Goal: Task Accomplishment & Management: Complete application form

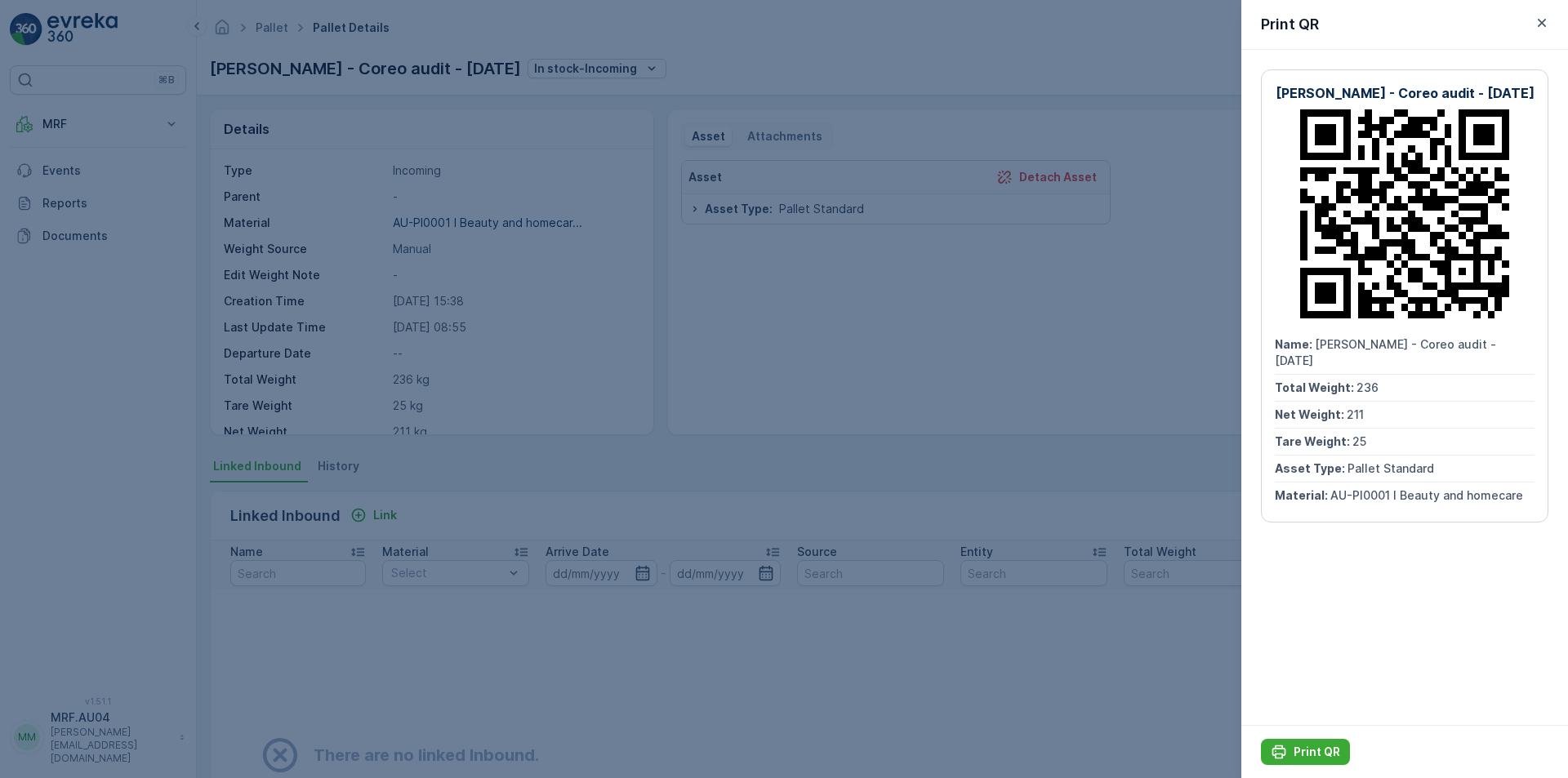
click at [366, 31] on div at bounding box center [784, 389] width 1568 height 778
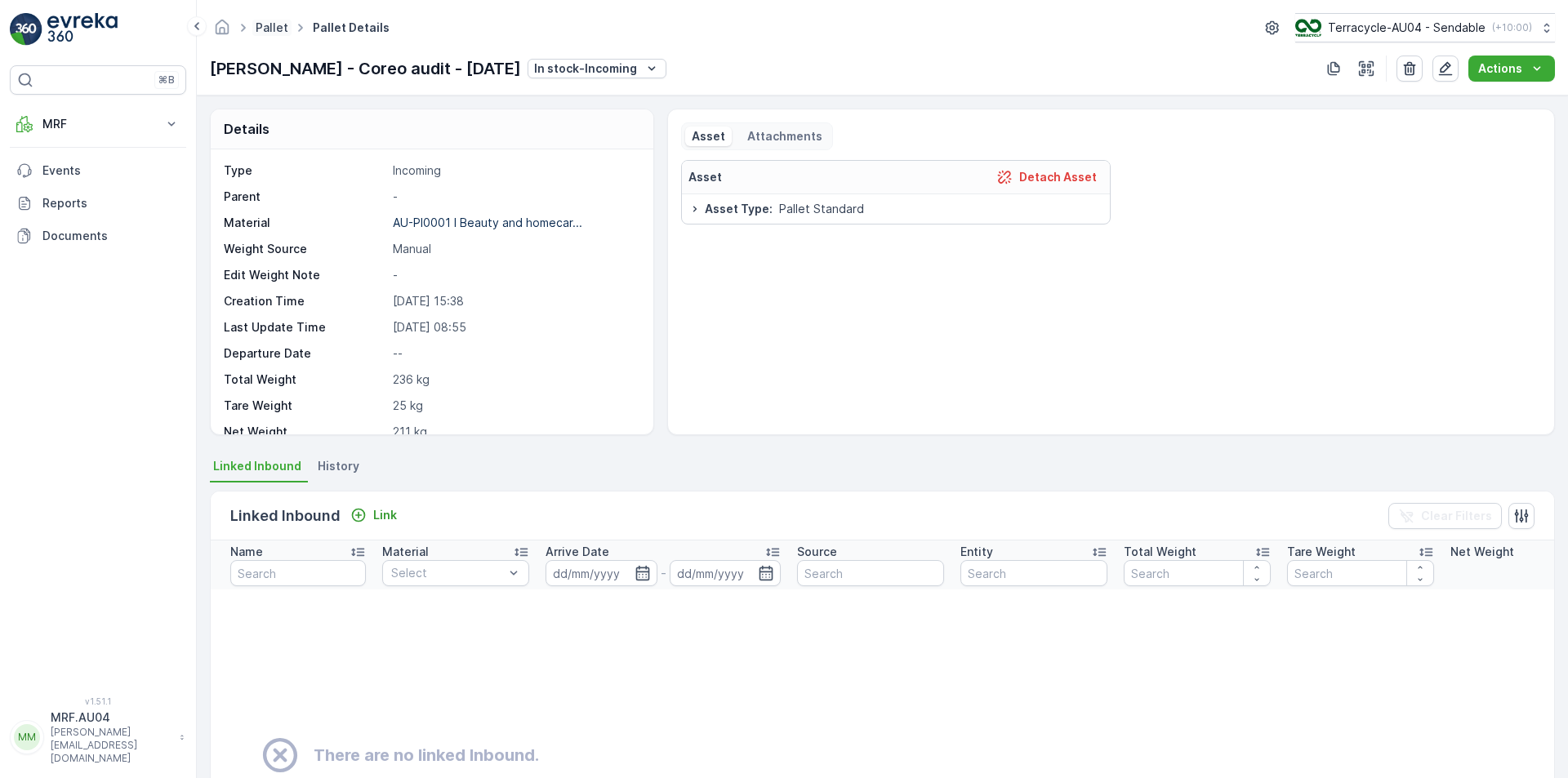
click at [265, 25] on link "Pallet" at bounding box center [272, 28] width 33 height 14
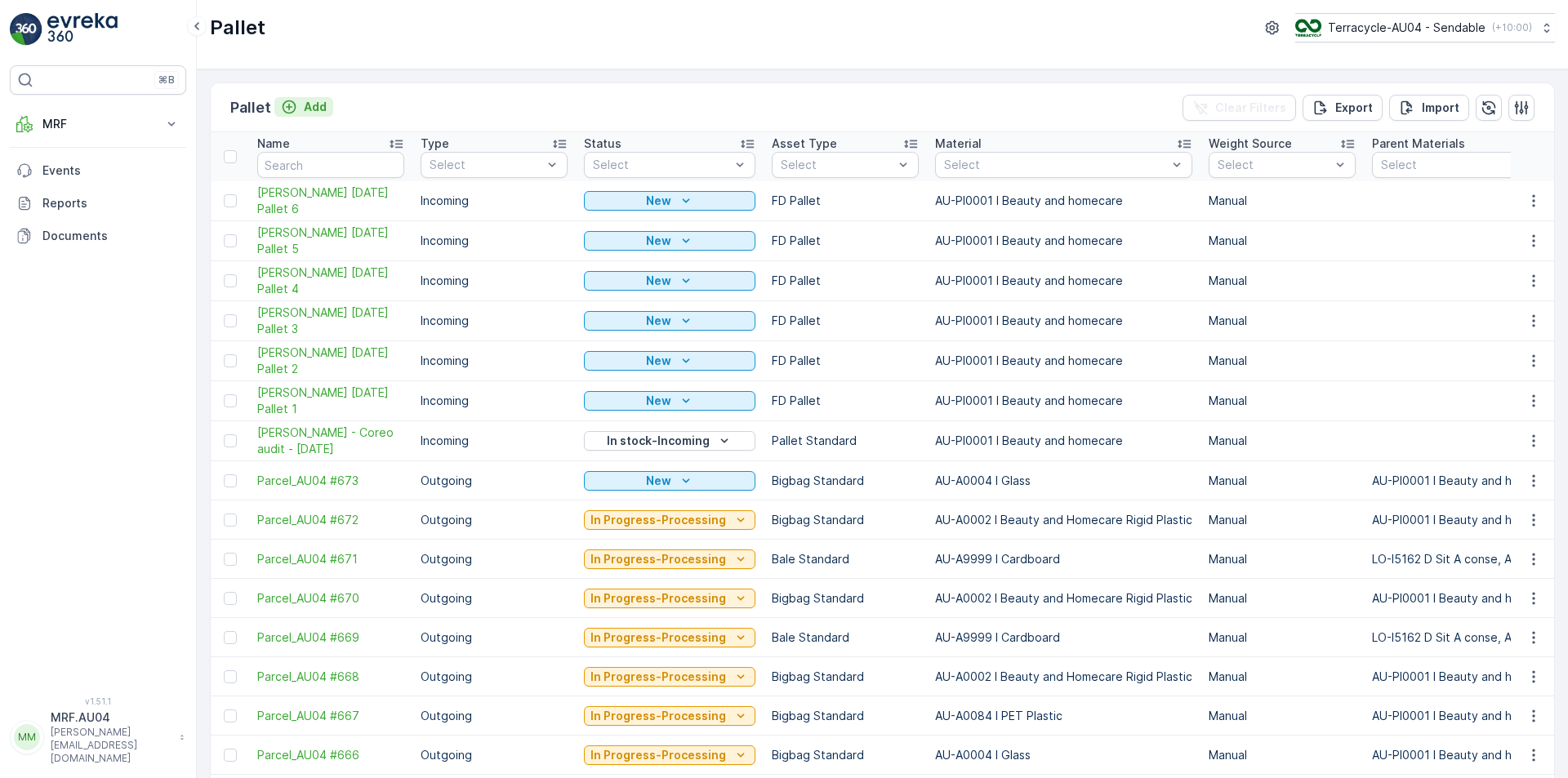
click at [297, 101] on div "Add" at bounding box center [303, 107] width 45 height 16
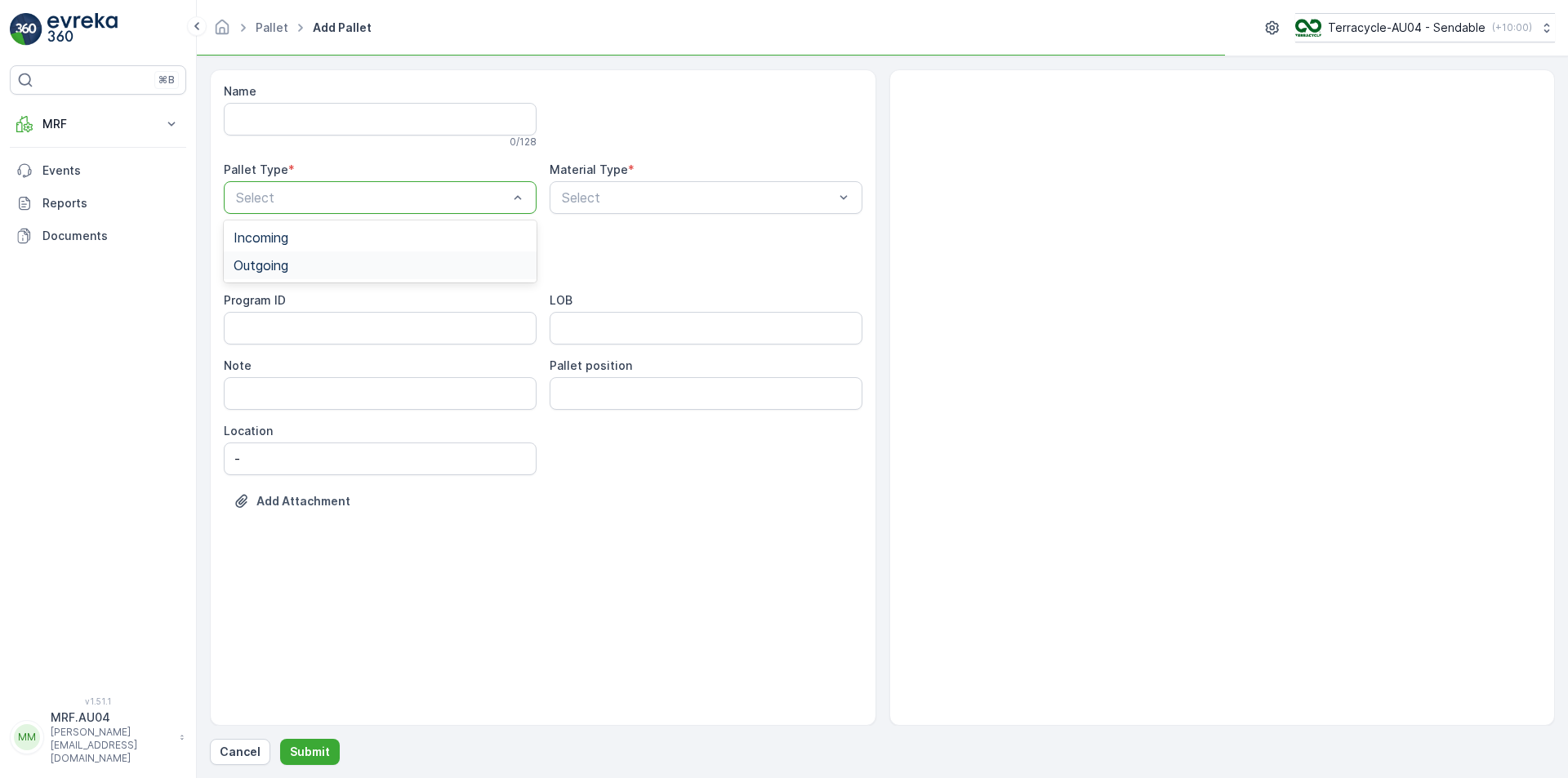
click at [355, 266] on div "Outgoing" at bounding box center [380, 266] width 293 height 14
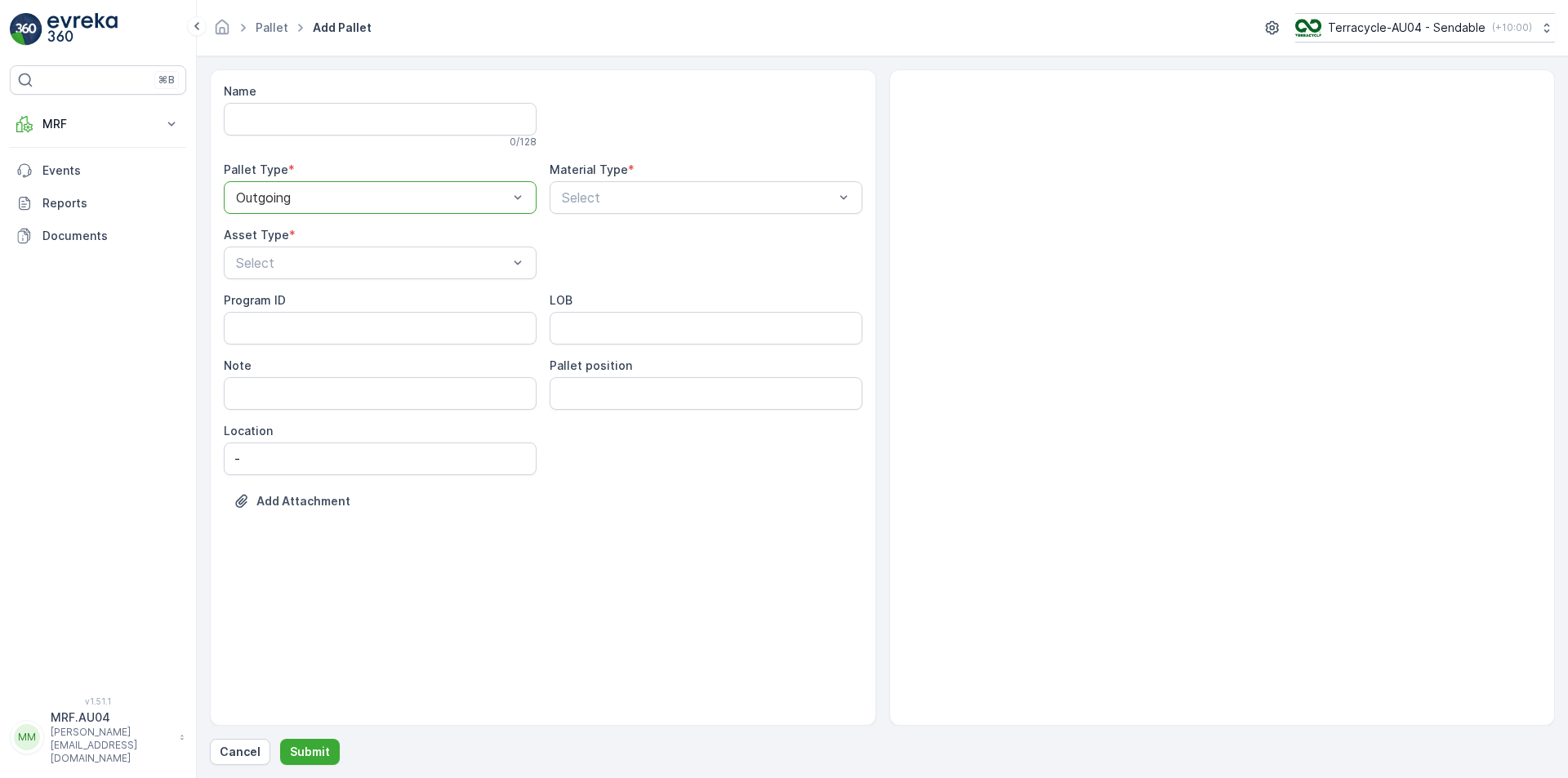
click at [623, 215] on div "Name 0 / 128 Pallet Type * option Outgoing, selected. Outgoing Material Type * …" at bounding box center [543, 308] width 639 height 451
click at [624, 211] on div "Select" at bounding box center [706, 197] width 313 height 33
click at [469, 250] on div "Select" at bounding box center [380, 263] width 313 height 33
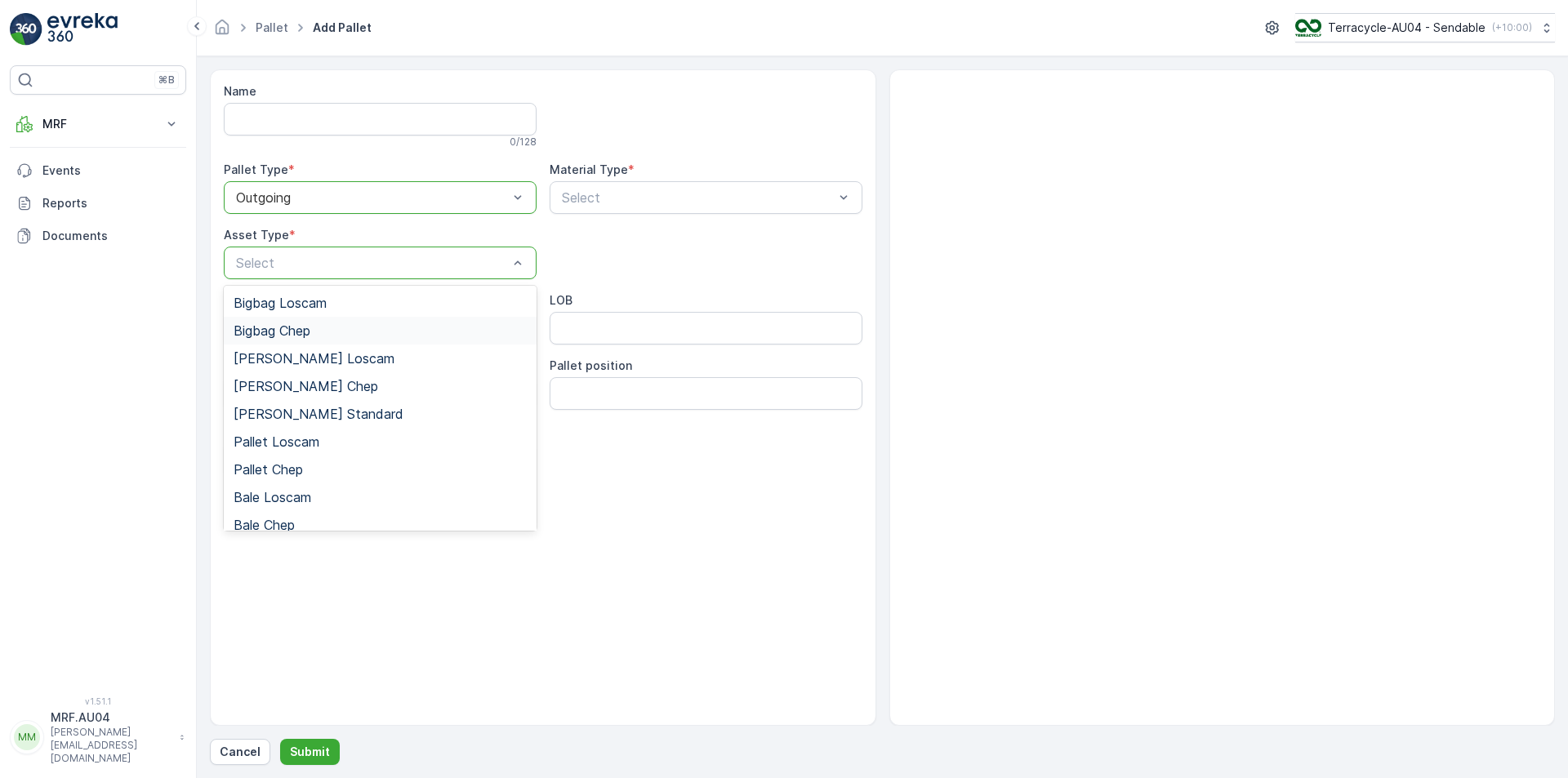
scroll to position [151, 0]
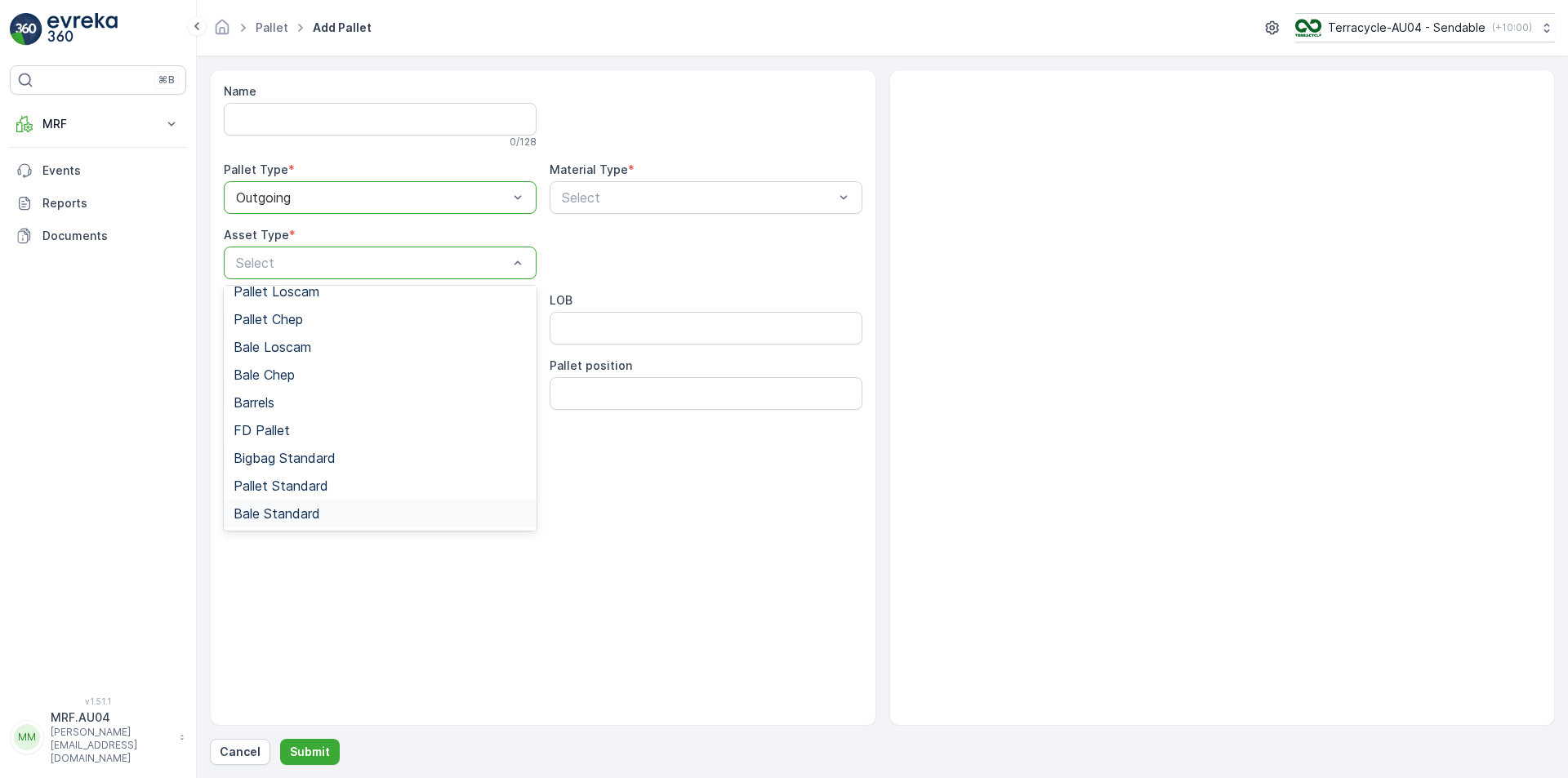
click at [331, 512] on div "Bale Standard" at bounding box center [380, 513] width 293 height 14
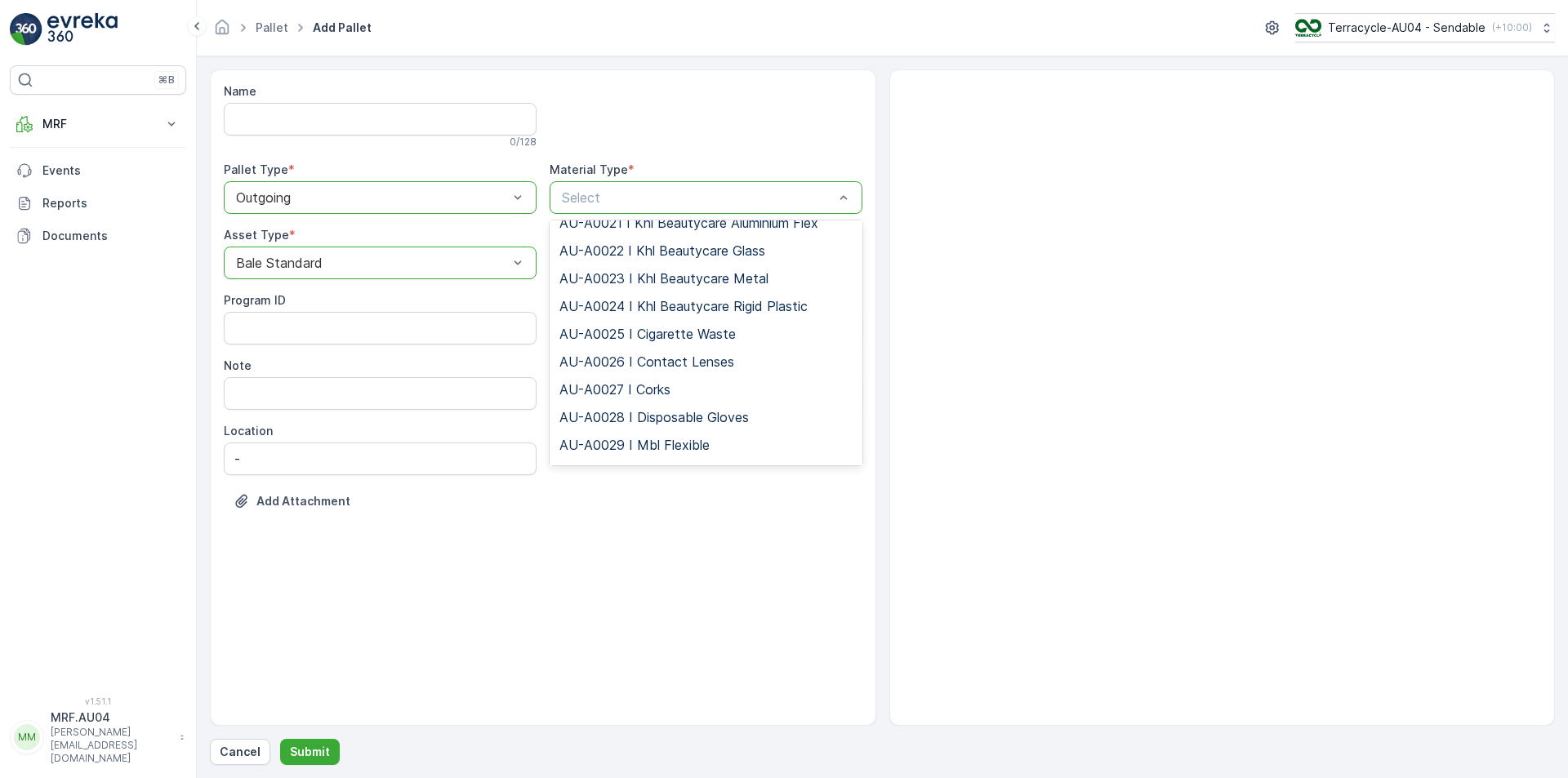
scroll to position [572, 0]
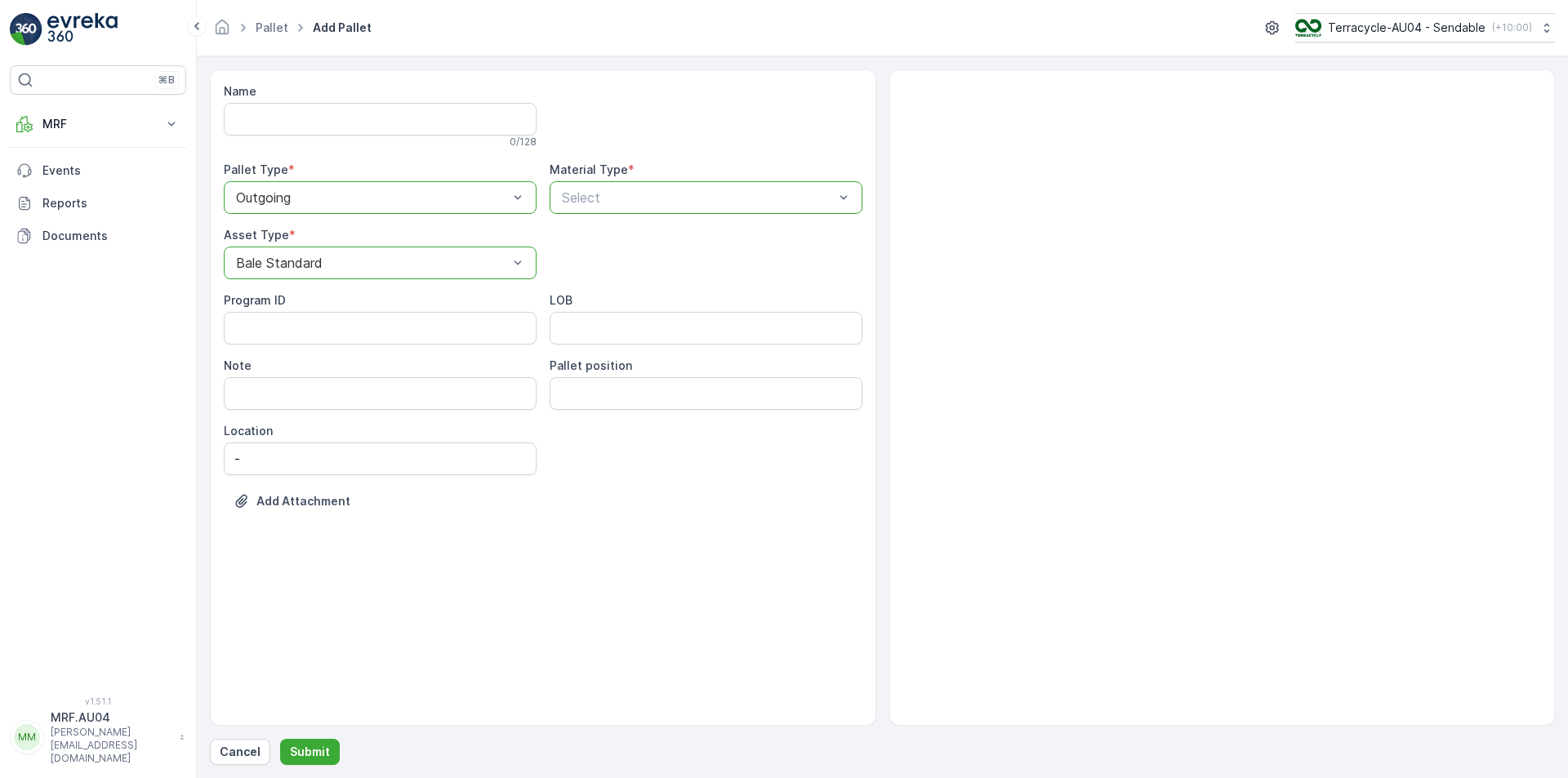
click at [630, 200] on div at bounding box center [698, 198] width 275 height 14
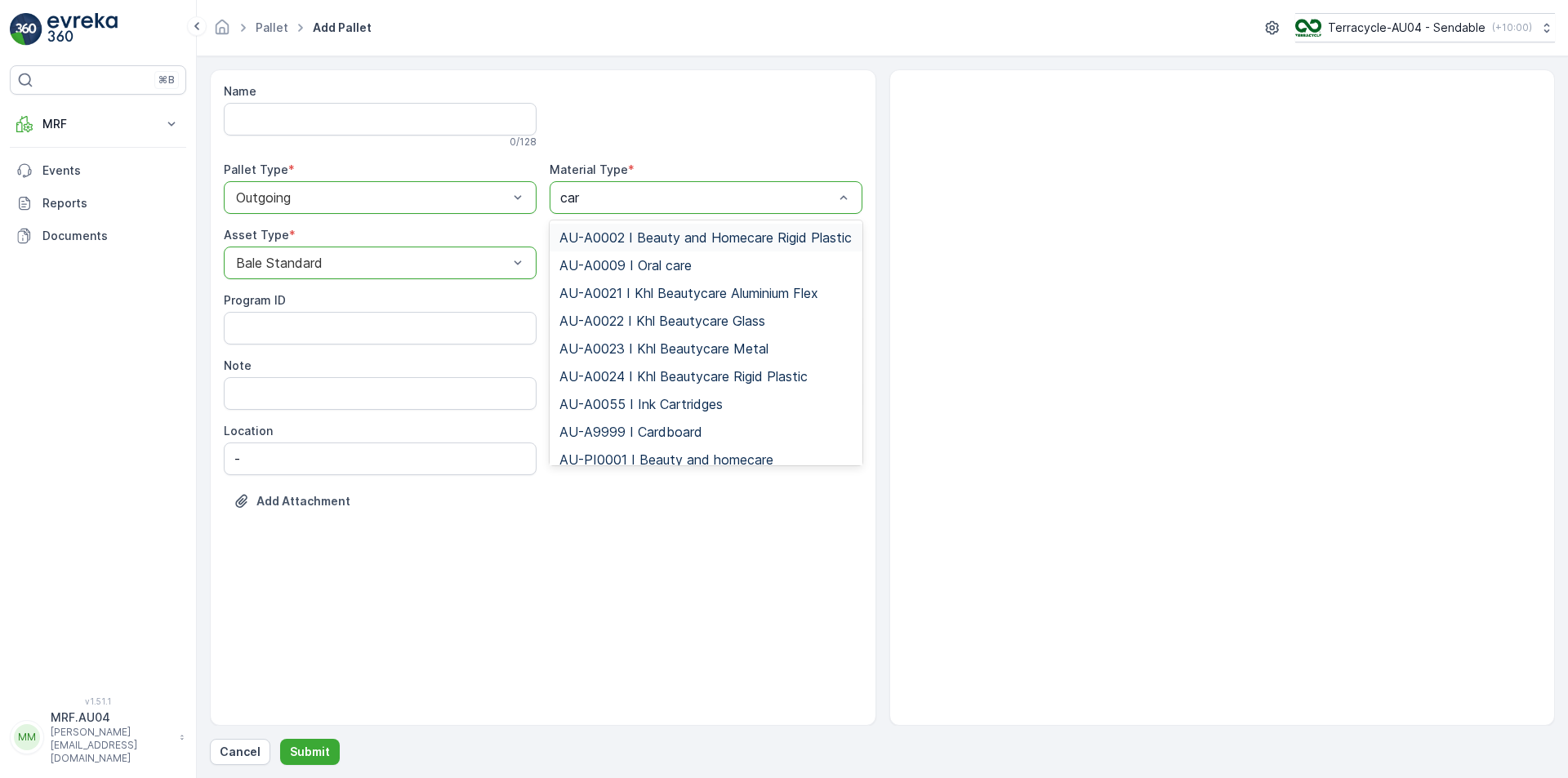
type input "card"
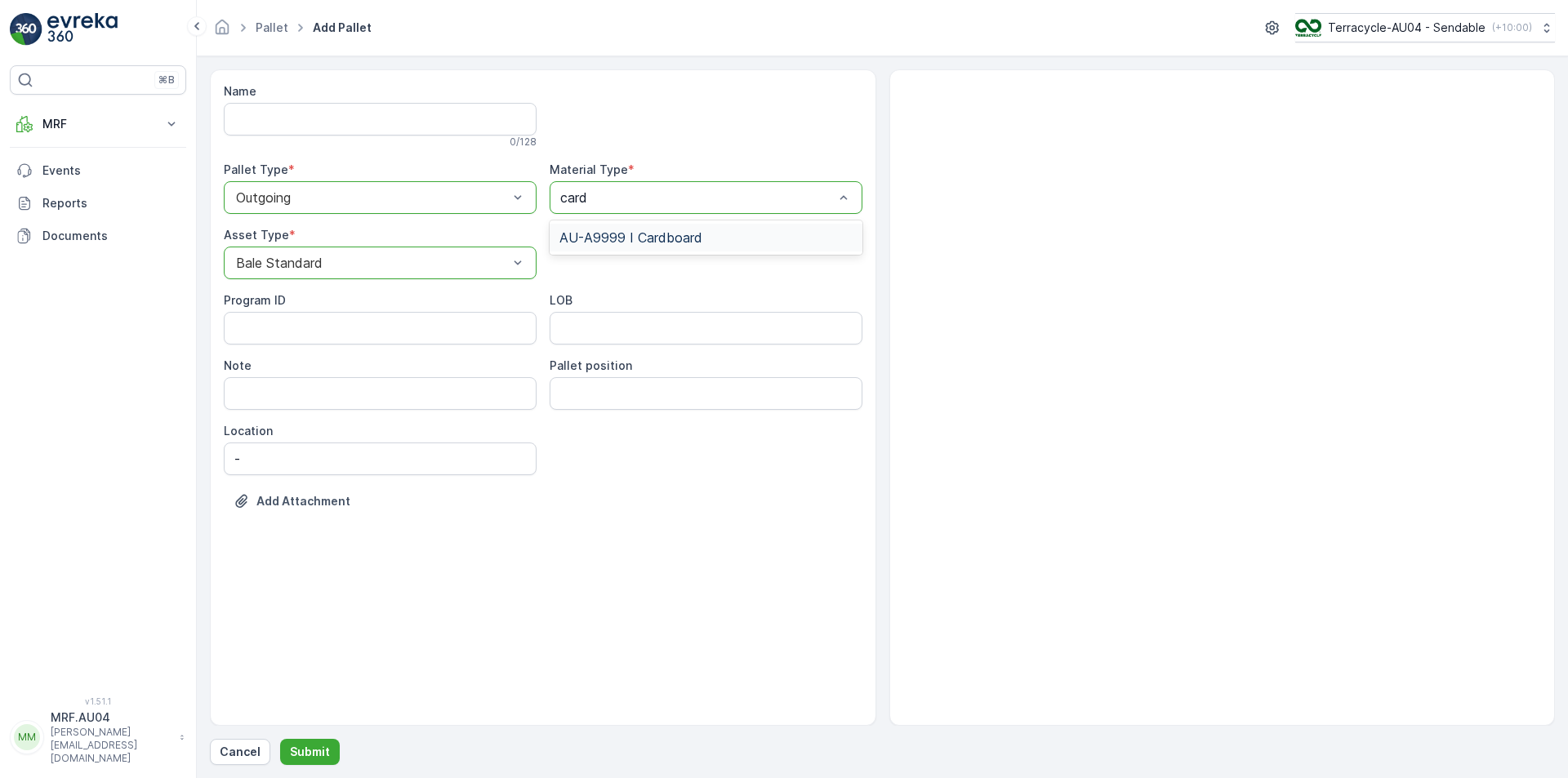
click at [627, 244] on span "AU-A9999 I Cardboard" at bounding box center [631, 237] width 143 height 14
click at [307, 758] on p "Submit" at bounding box center [309, 752] width 40 height 16
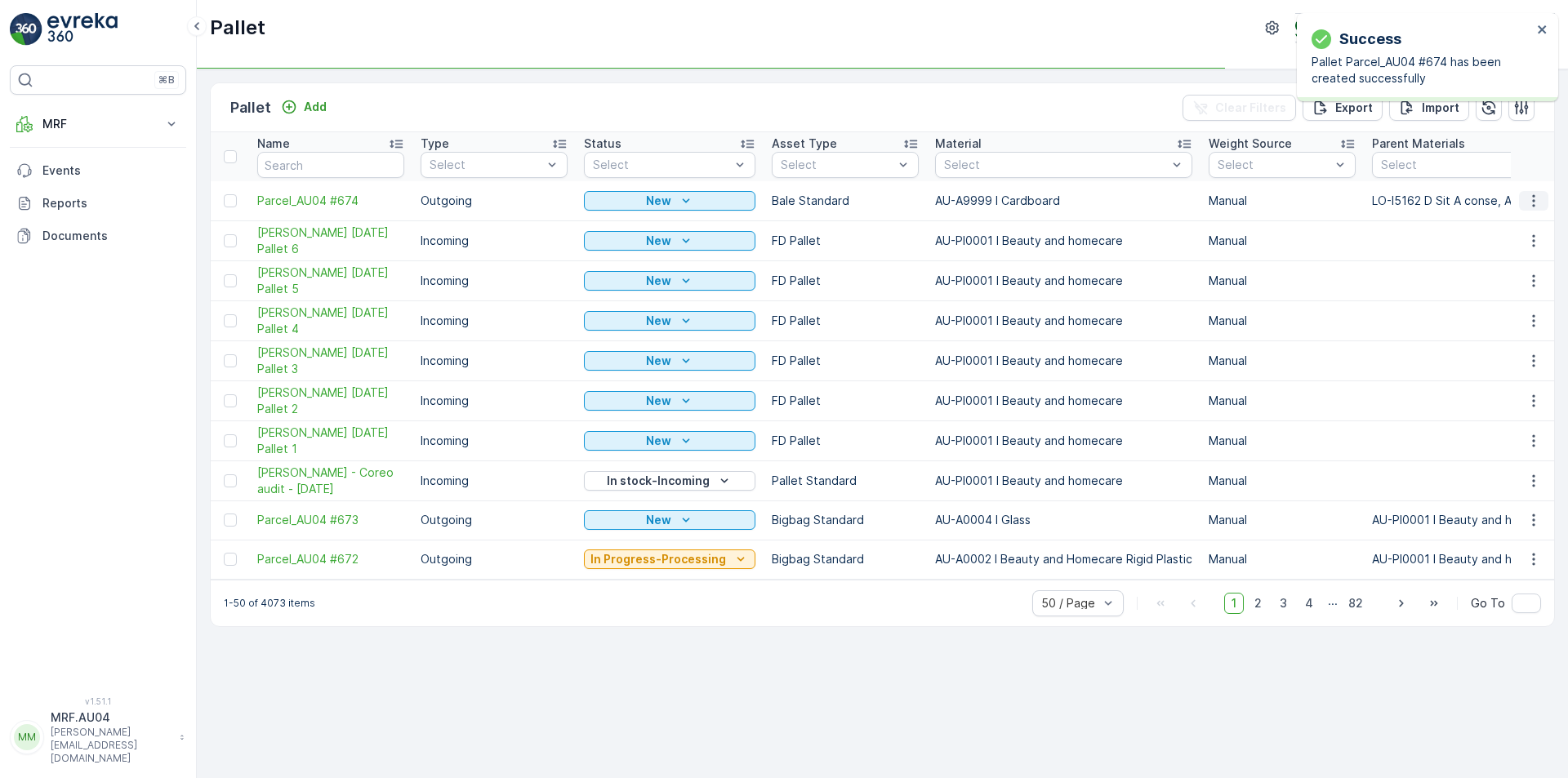
click at [1524, 208] on button "button" at bounding box center [1533, 201] width 29 height 20
click at [1504, 244] on span "Edit Pallet" at bounding box center [1494, 248] width 55 height 16
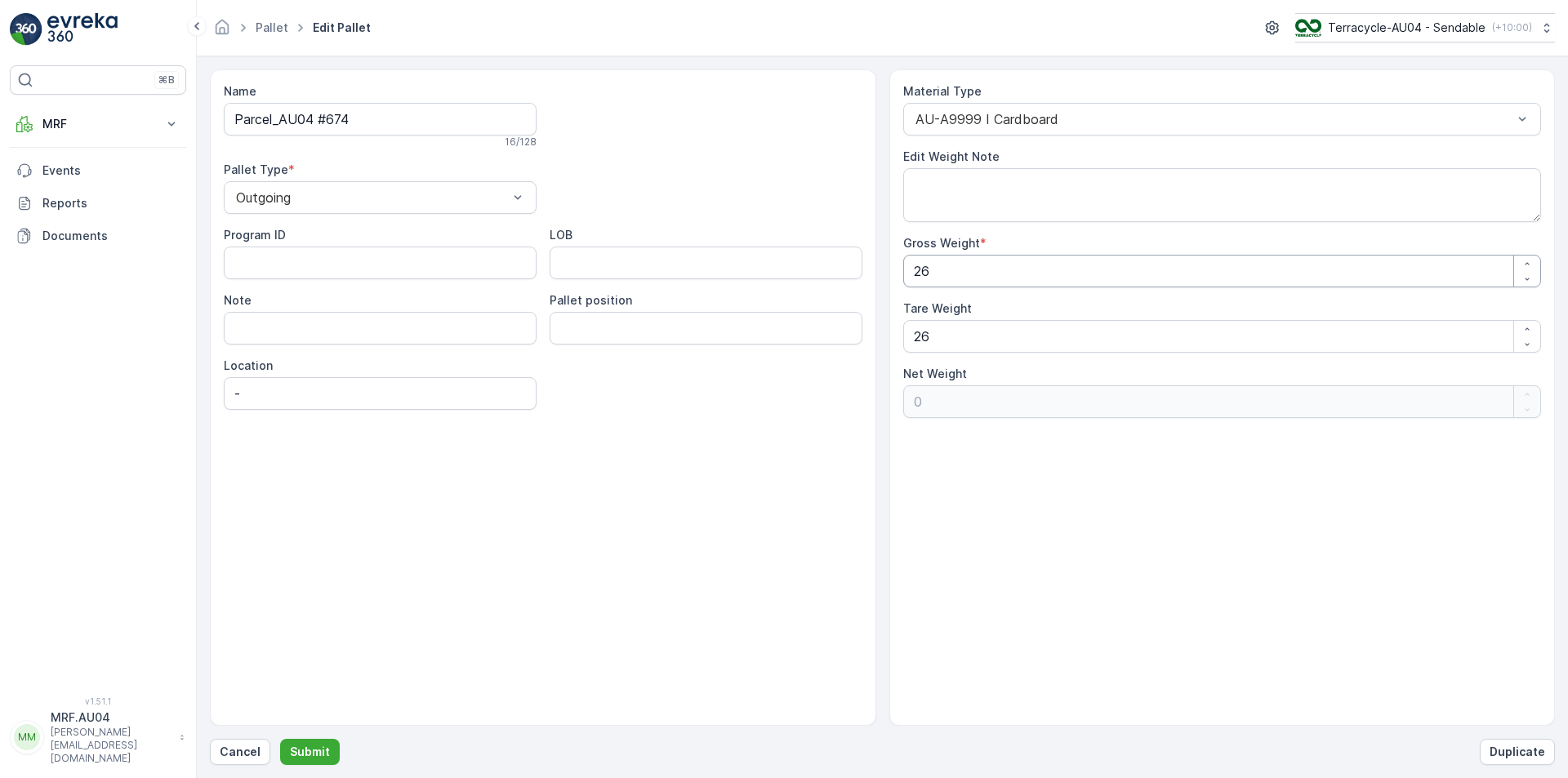
drag, startPoint x: 981, startPoint y: 279, endPoint x: 684, endPoint y: 279, distance: 297.0
click at [690, 279] on div "Name Parcel_AU04 #674 16 / 128 Pallet Type * Outgoing Program ID LOB Note Palle…" at bounding box center [883, 397] width 1345 height 657
type Weight "6"
type Weight "-20"
type Weight "62"
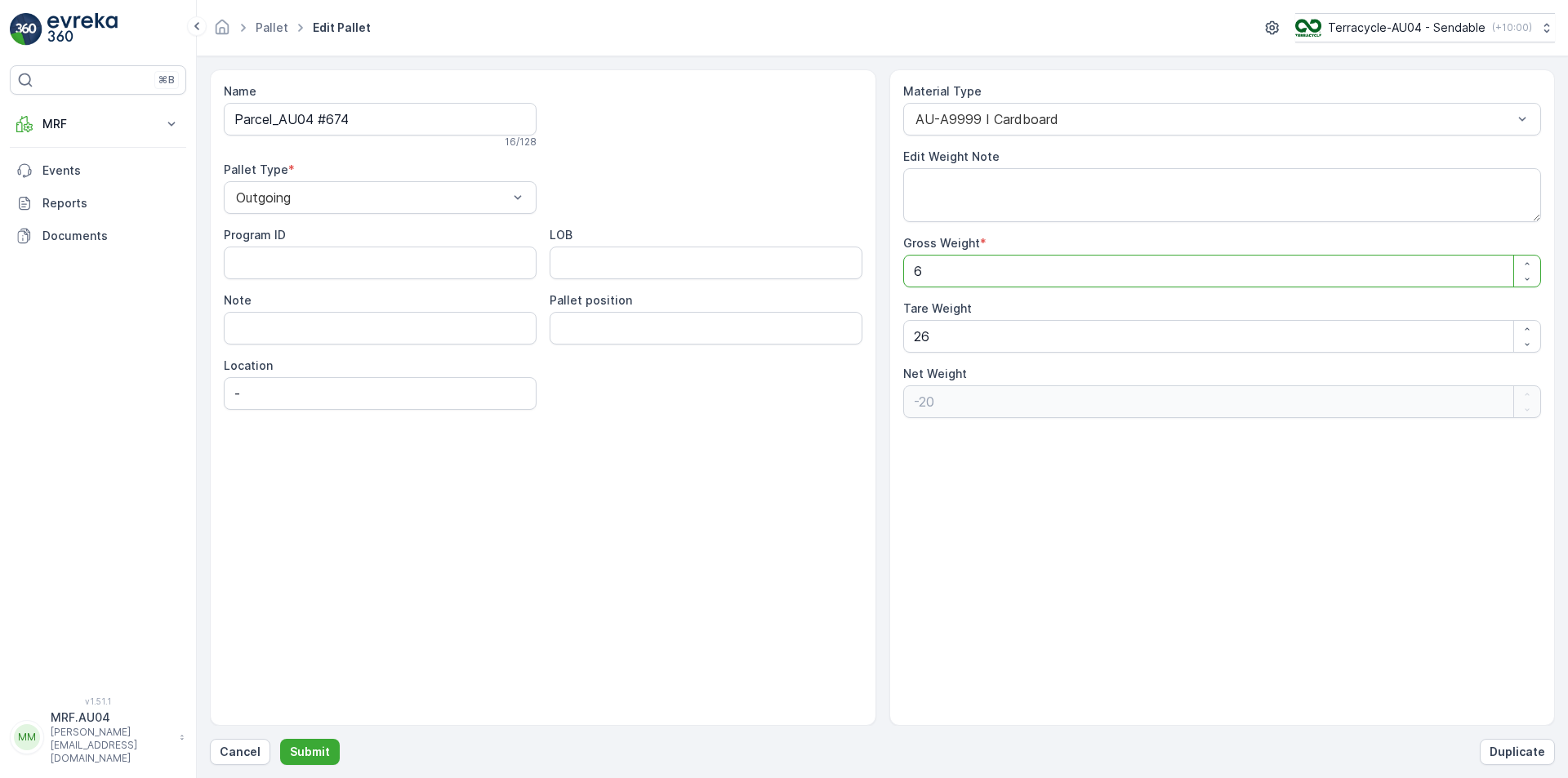
type Weight "36"
type Weight "62.0"
drag, startPoint x: 990, startPoint y: 353, endPoint x: 595, endPoint y: 389, distance: 396.6
click at [689, 380] on div "Name Parcel_AU04 #674 16 / 128 Pallet Type * Outgoing Program ID LOB Note Palle…" at bounding box center [883, 397] width 1345 height 657
type Weight "6"
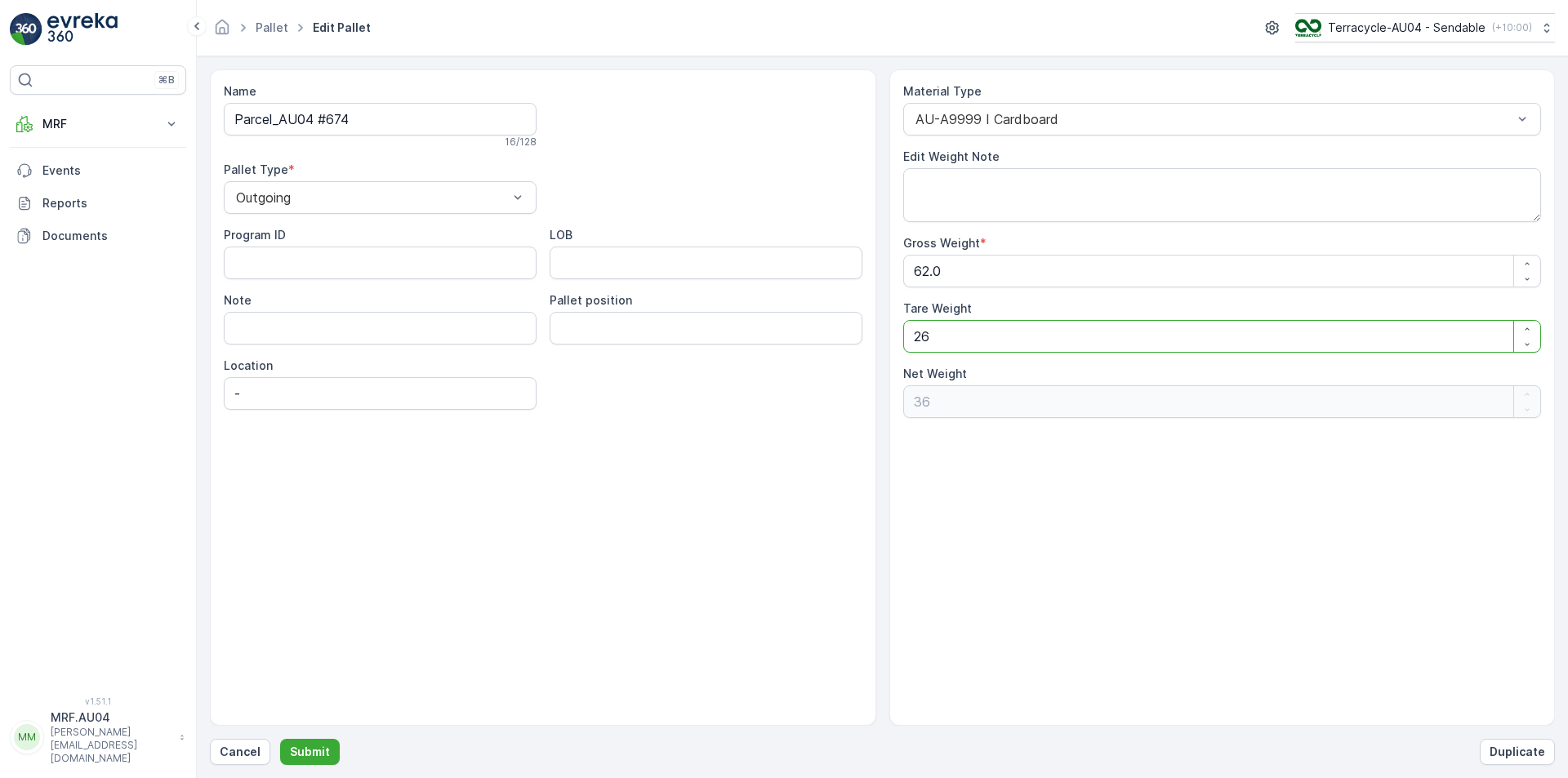
type Weight "56"
type Weight "62"
type Weight "0"
type Weight "62.0"
click at [315, 758] on p "Submit" at bounding box center [309, 752] width 40 height 16
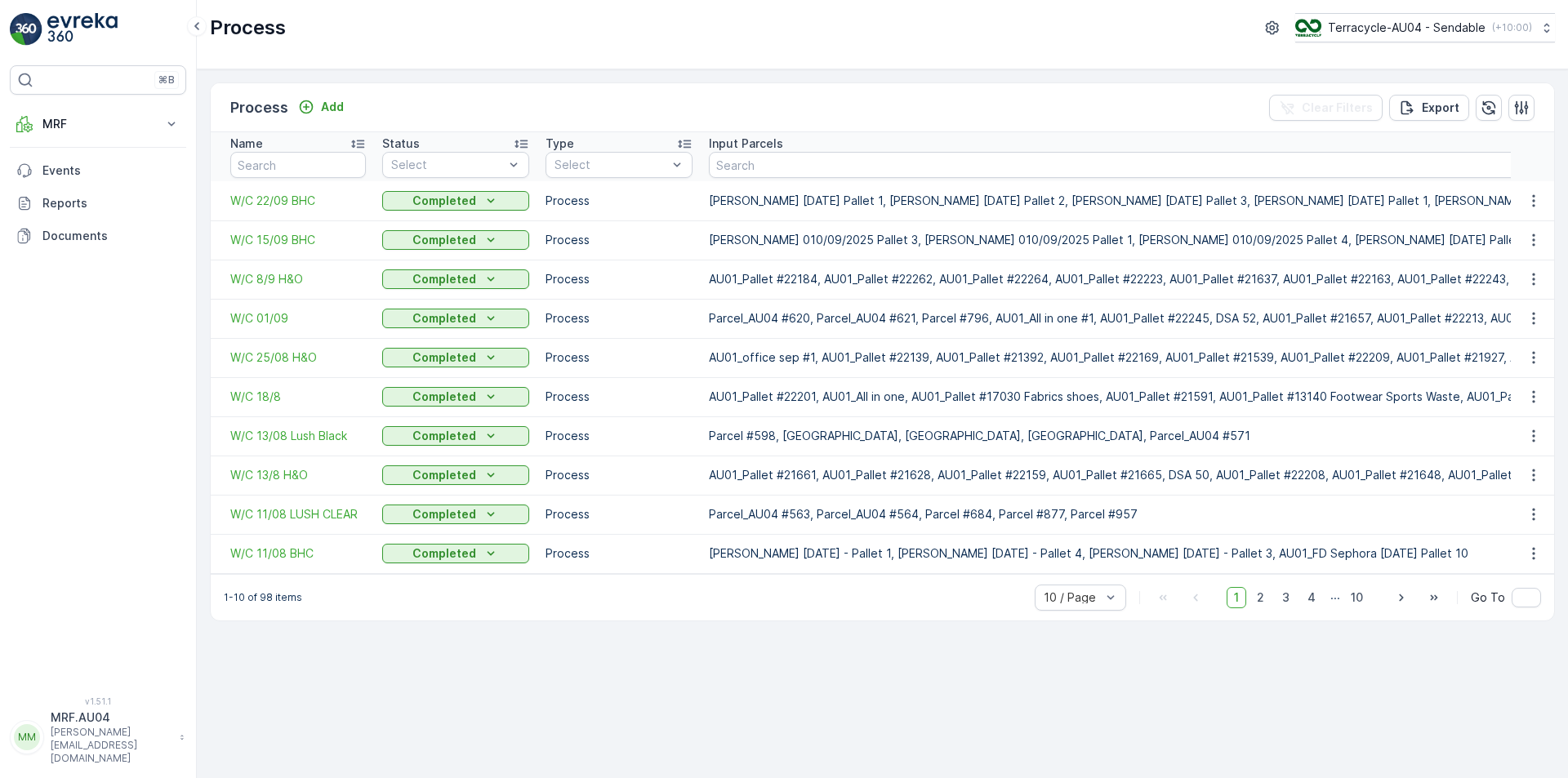
click at [265, 111] on p "Process" at bounding box center [258, 108] width 58 height 23
click at [201, 25] on icon at bounding box center [197, 26] width 18 height 20
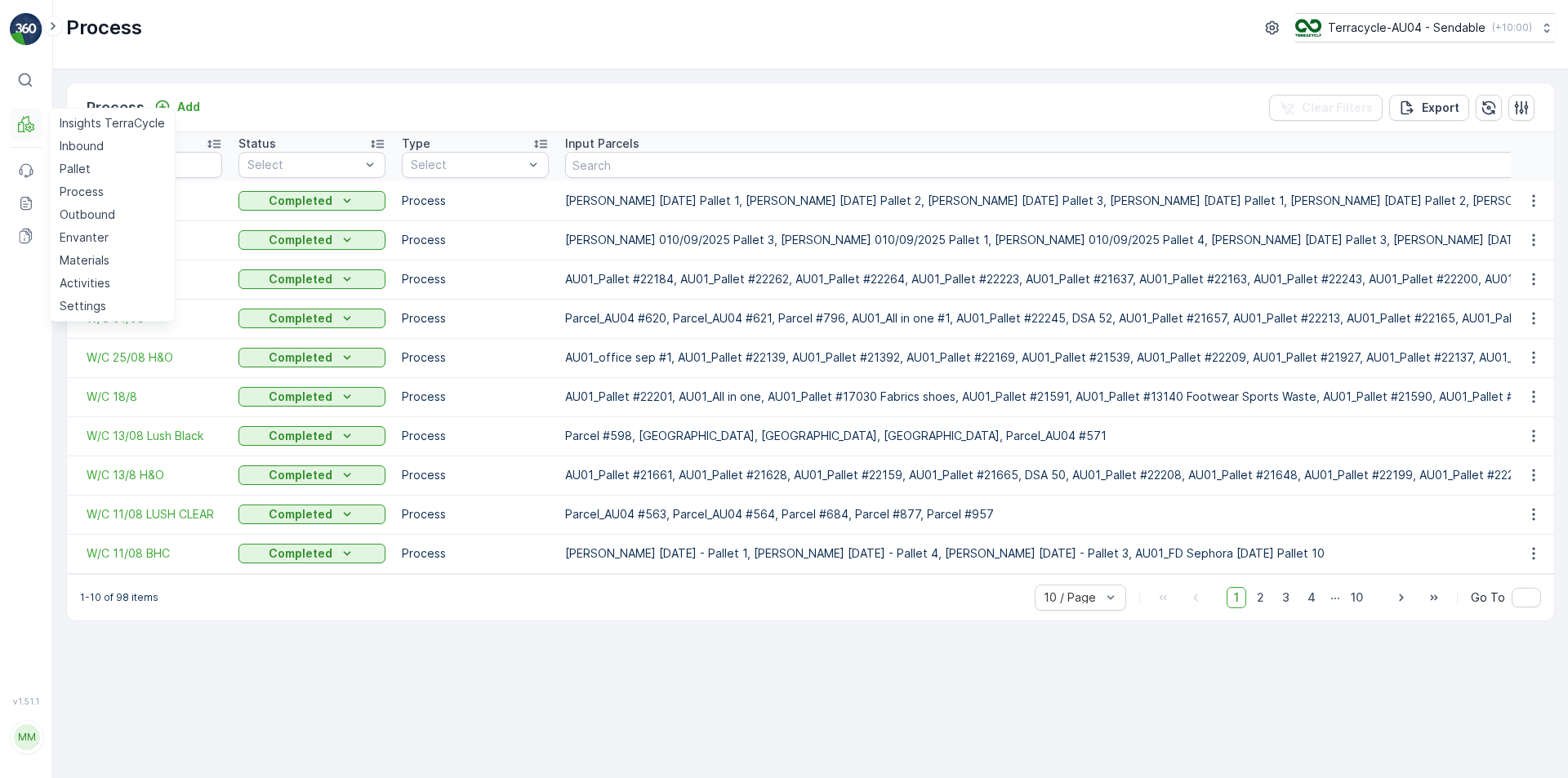
click at [30, 125] on icon at bounding box center [29, 127] width 8 height 9
click at [91, 187] on p "Process" at bounding box center [81, 192] width 44 height 16
